Goal: Task Accomplishment & Management: Contribute content

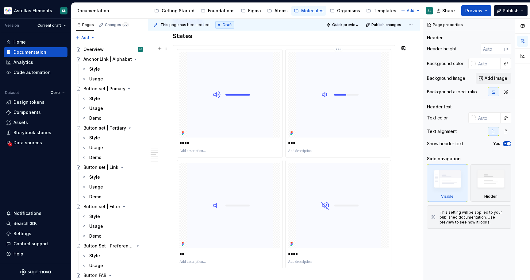
scroll to position [542, 0]
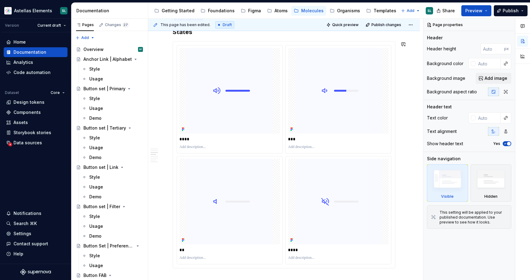
type textarea "*"
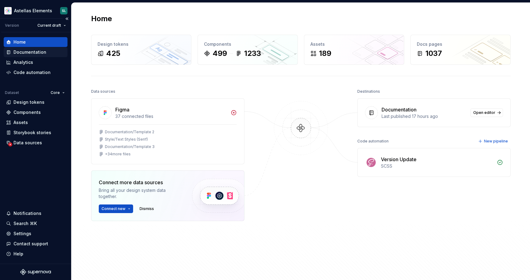
click at [38, 55] on div "Documentation" at bounding box center [36, 52] width 64 height 10
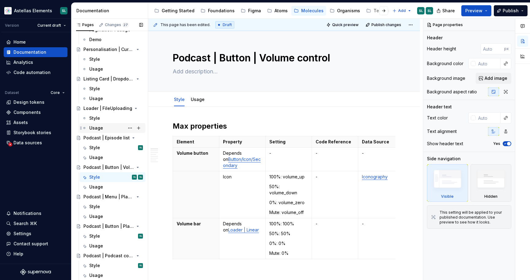
scroll to position [2279, 0]
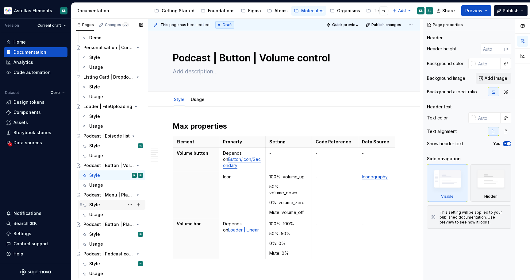
click at [106, 205] on div "Style" at bounding box center [116, 204] width 54 height 9
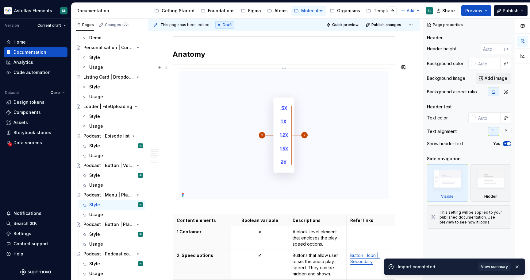
scroll to position [292, 0]
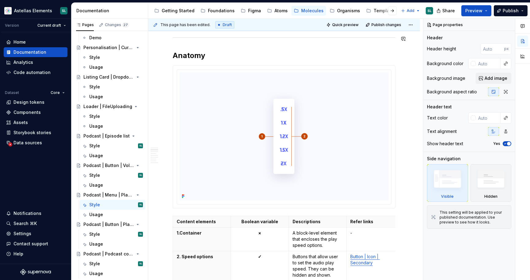
type textarea "*"
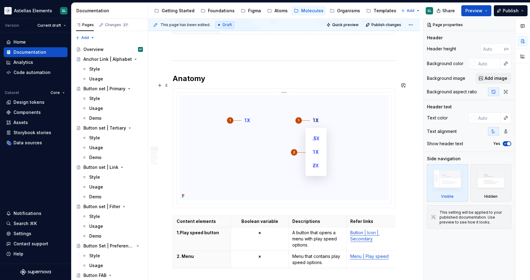
scroll to position [203, 0]
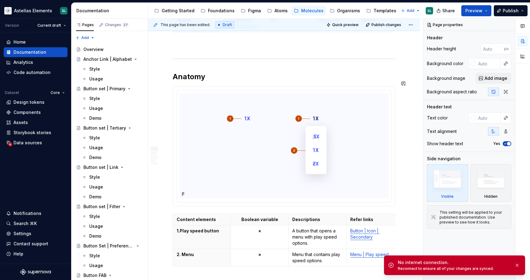
type textarea "*"
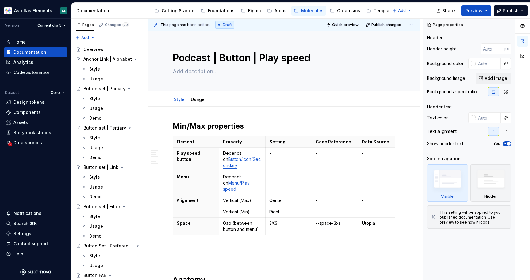
type textarea "*"
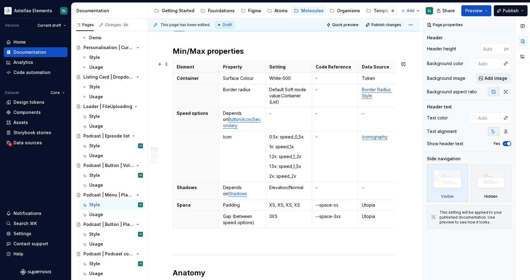
scroll to position [82, 0]
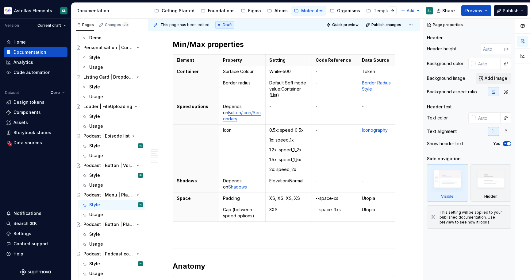
type textarea "*"
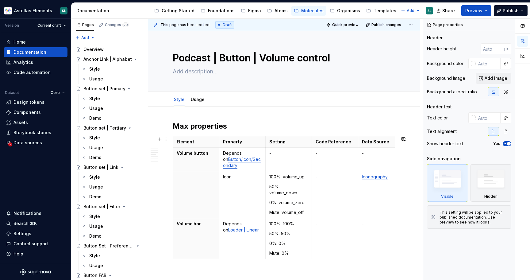
scroll to position [43, 0]
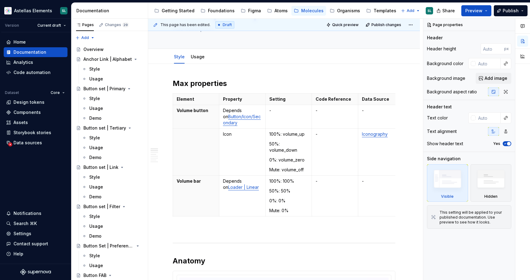
type textarea "*"
